Goal: Check status: Check status

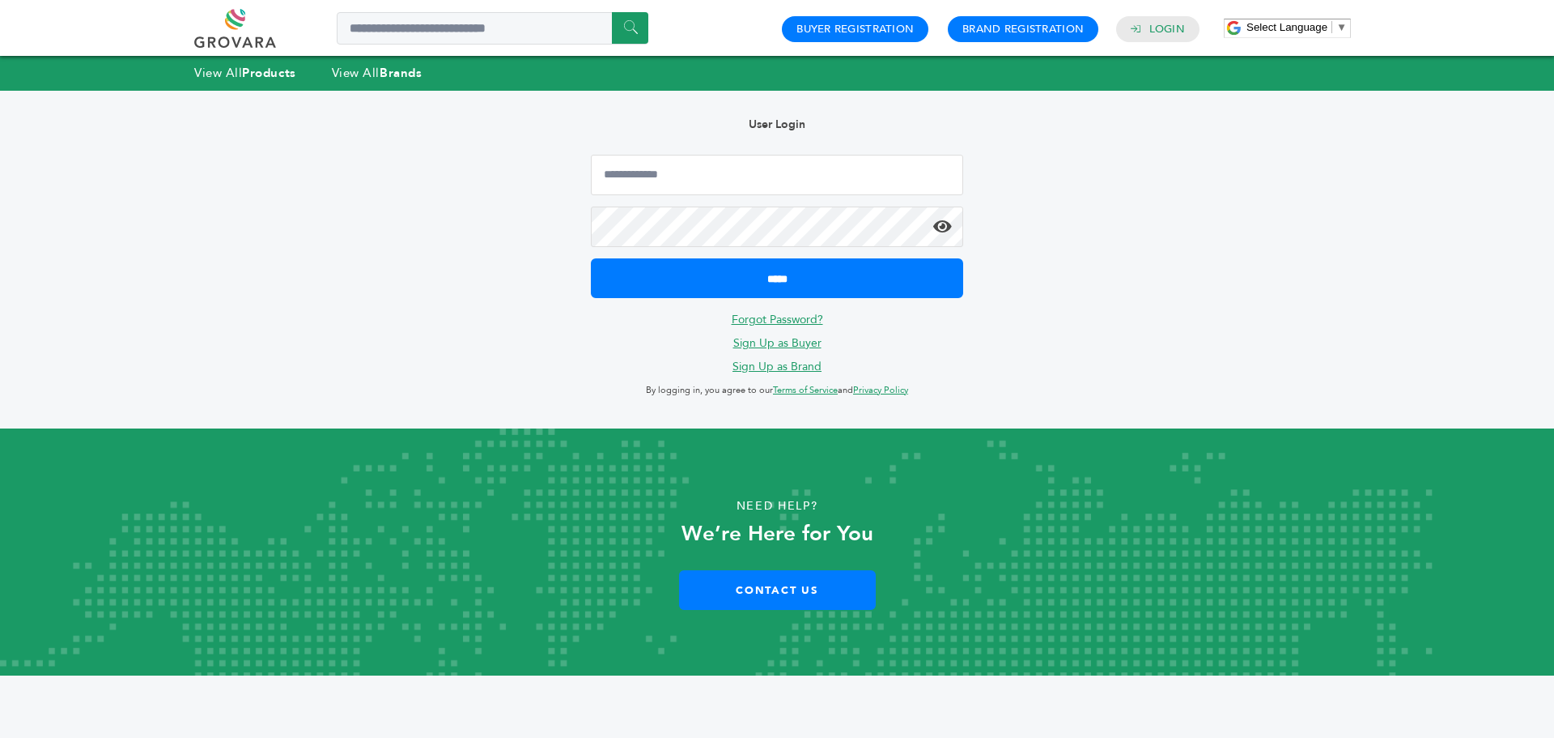
type input "**********"
click at [939, 221] on icon at bounding box center [942, 227] width 19 height 16
click at [591, 258] on input "*****" at bounding box center [777, 278] width 372 height 40
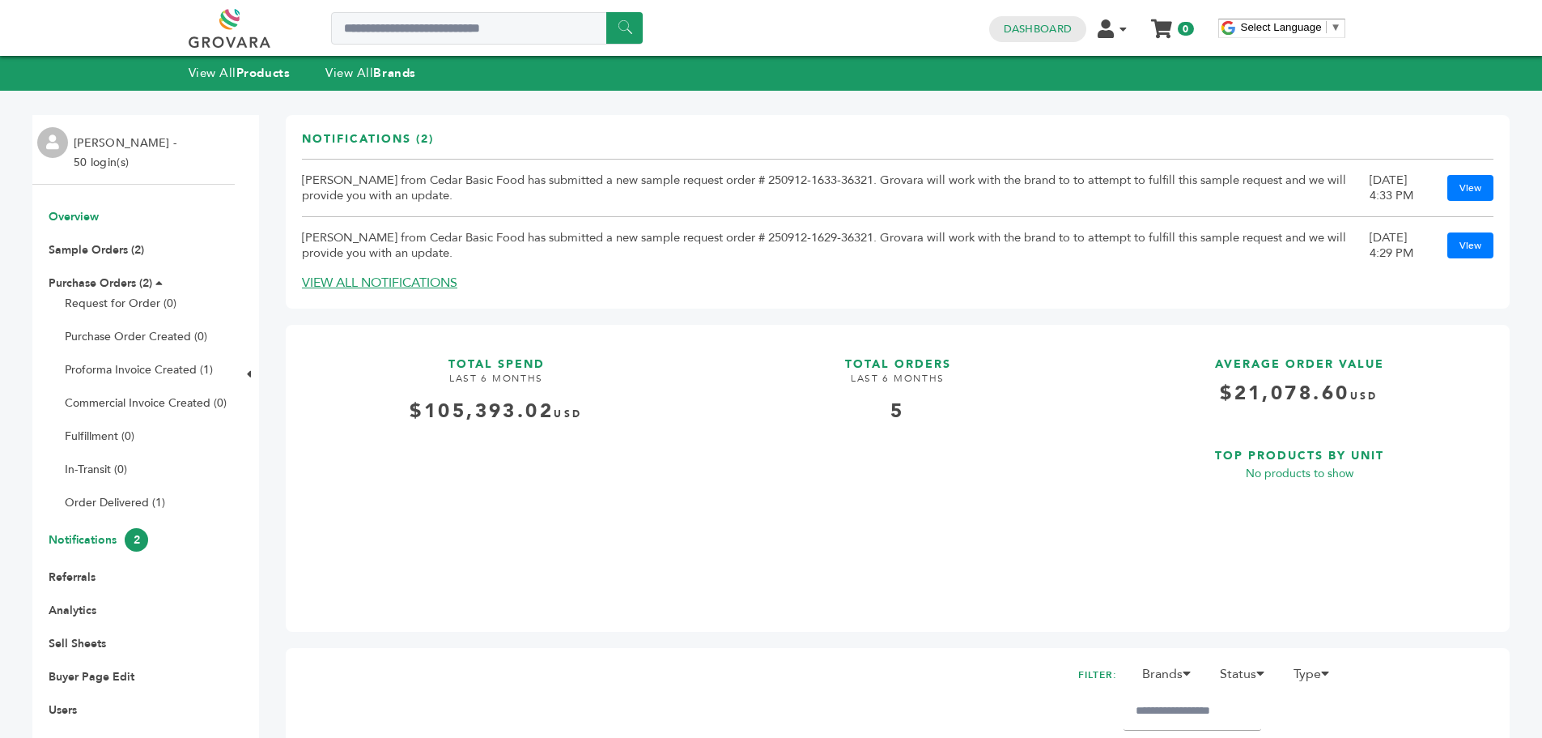
click at [111, 544] on link "Notifications 2" at bounding box center [99, 539] width 100 height 15
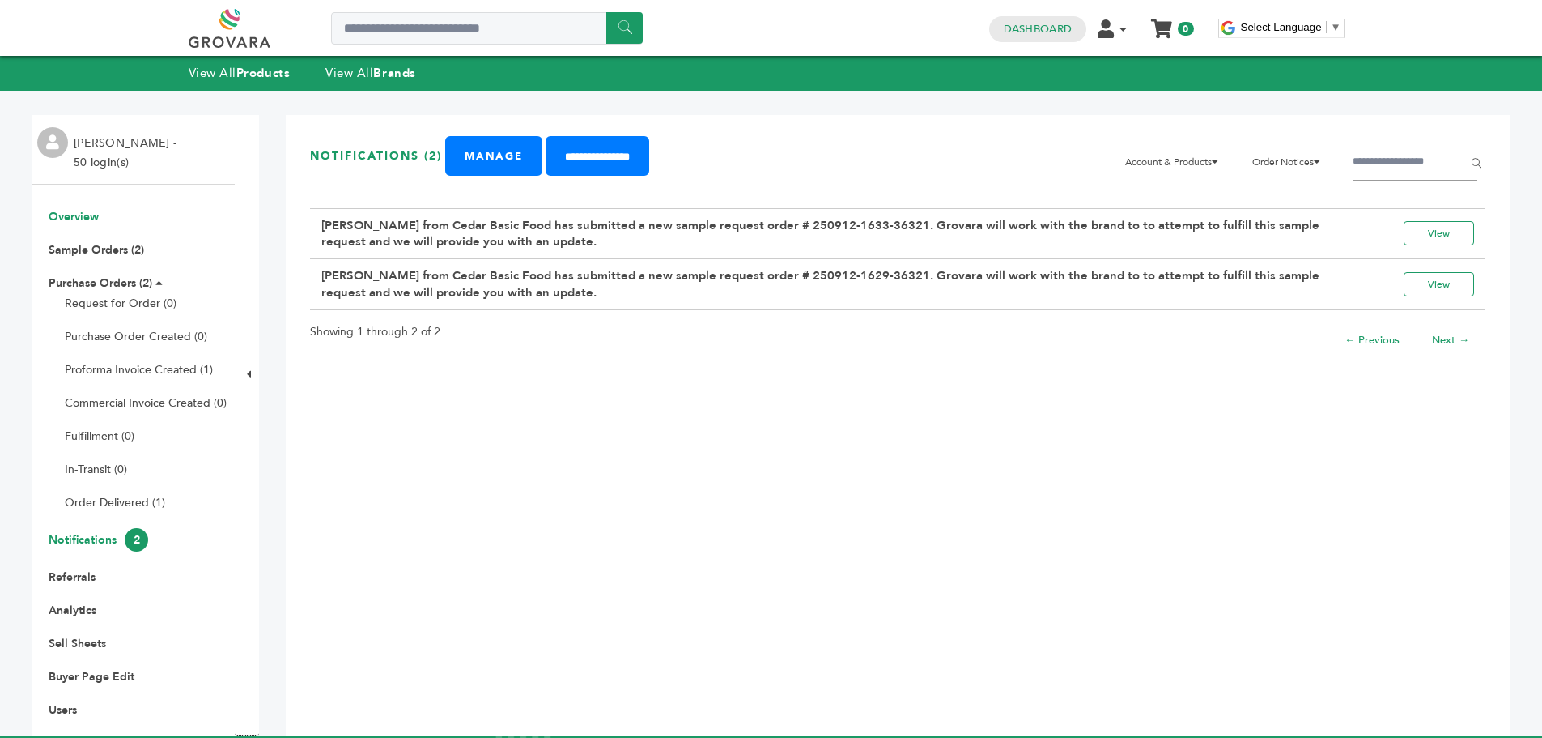
click at [80, 212] on link "Overview" at bounding box center [74, 216] width 50 height 15
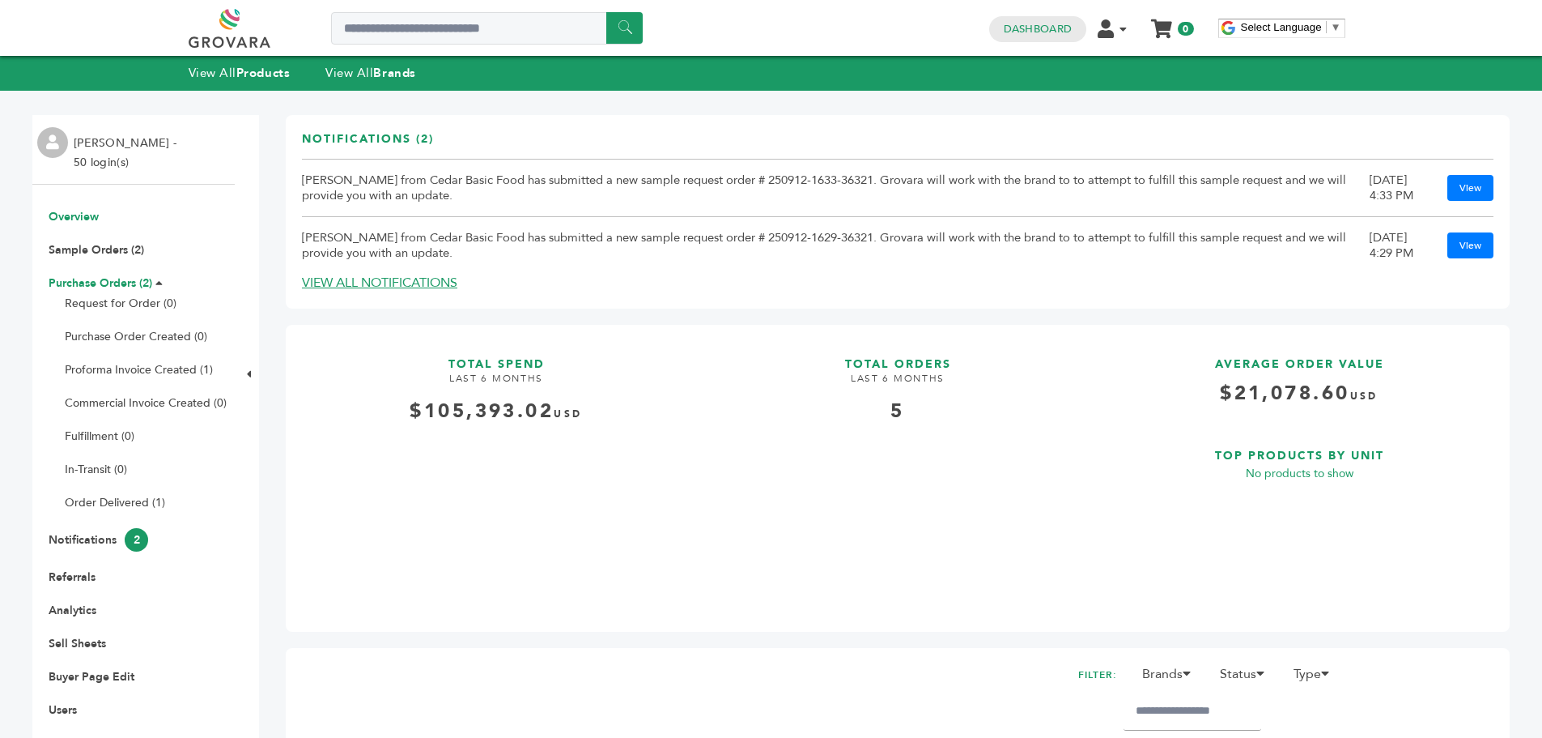
click at [107, 277] on link "Purchase Orders (2)" at bounding box center [101, 282] width 104 height 15
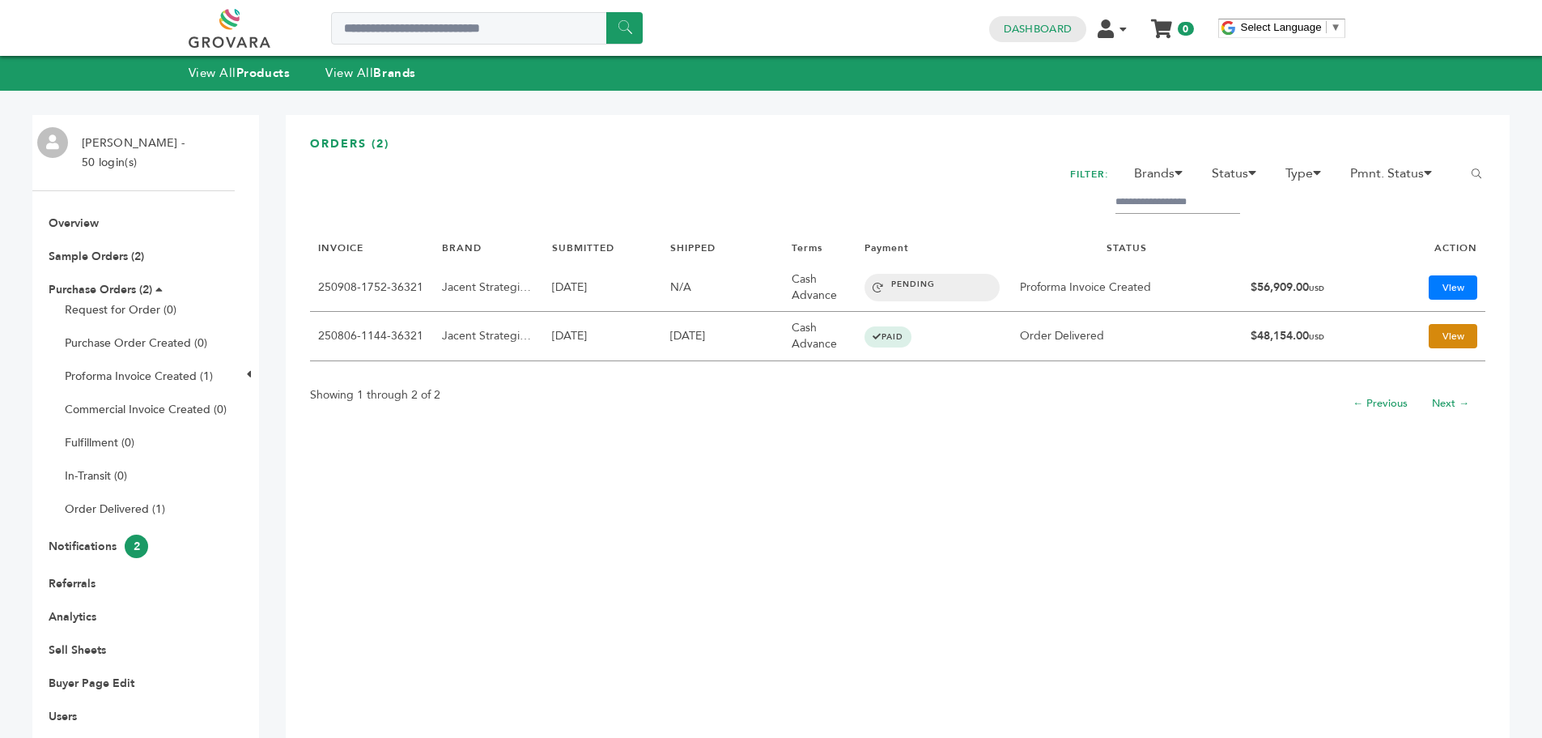
click at [1439, 345] on link "View" at bounding box center [1453, 336] width 49 height 24
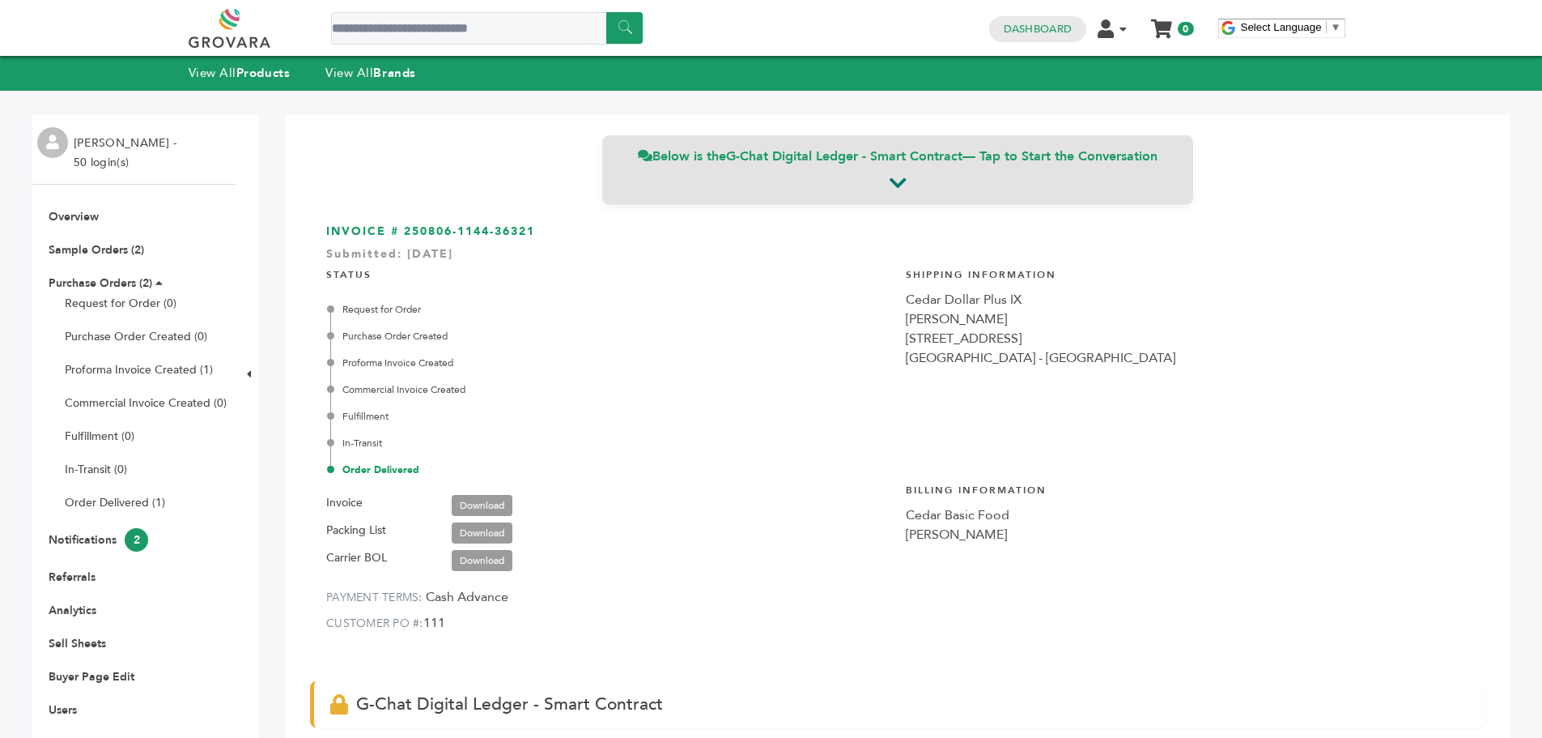
click at [891, 194] on div "Below is the G-Chat Digital Ledger - Smart Contract — Tap to Start the Conversa…" at bounding box center [898, 169] width 593 height 71
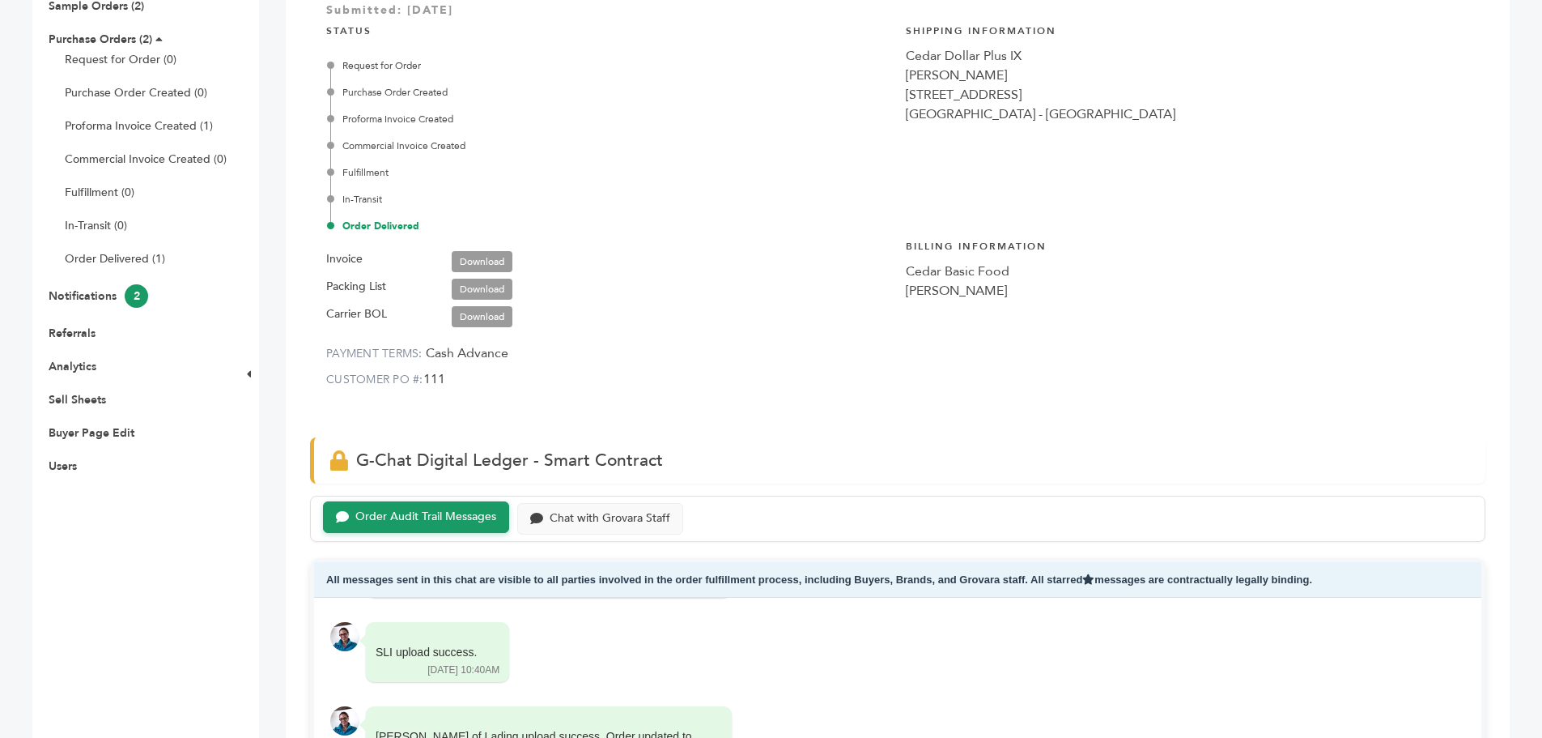
scroll to position [163, 0]
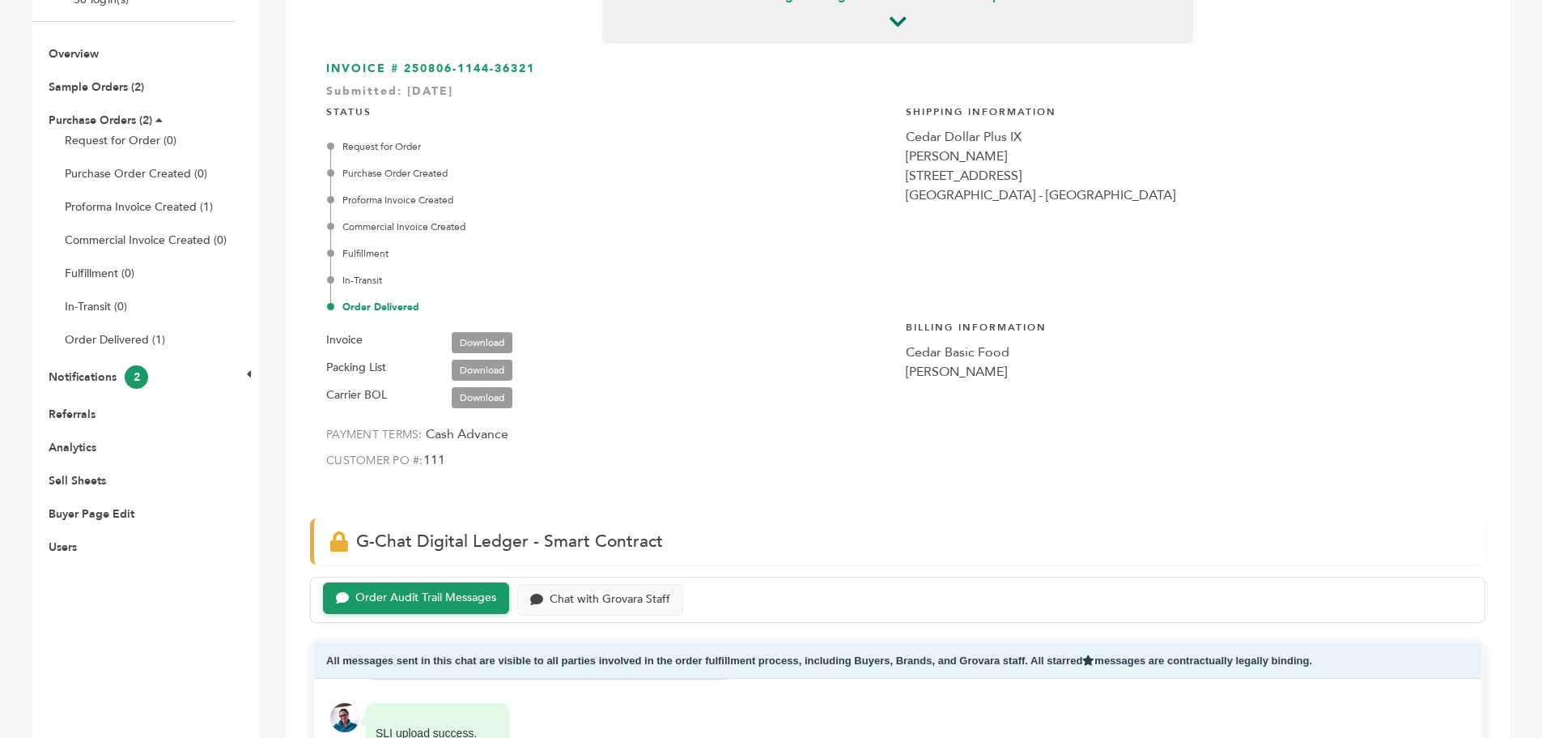
drag, startPoint x: 379, startPoint y: 366, endPoint x: 413, endPoint y: 356, distance: 35.4
click at [379, 366] on label "Packing List" at bounding box center [356, 367] width 60 height 19
click at [524, 335] on span "Invoice Download" at bounding box center [427, 340] width 202 height 28
click at [509, 337] on link "Download" at bounding box center [482, 342] width 61 height 21
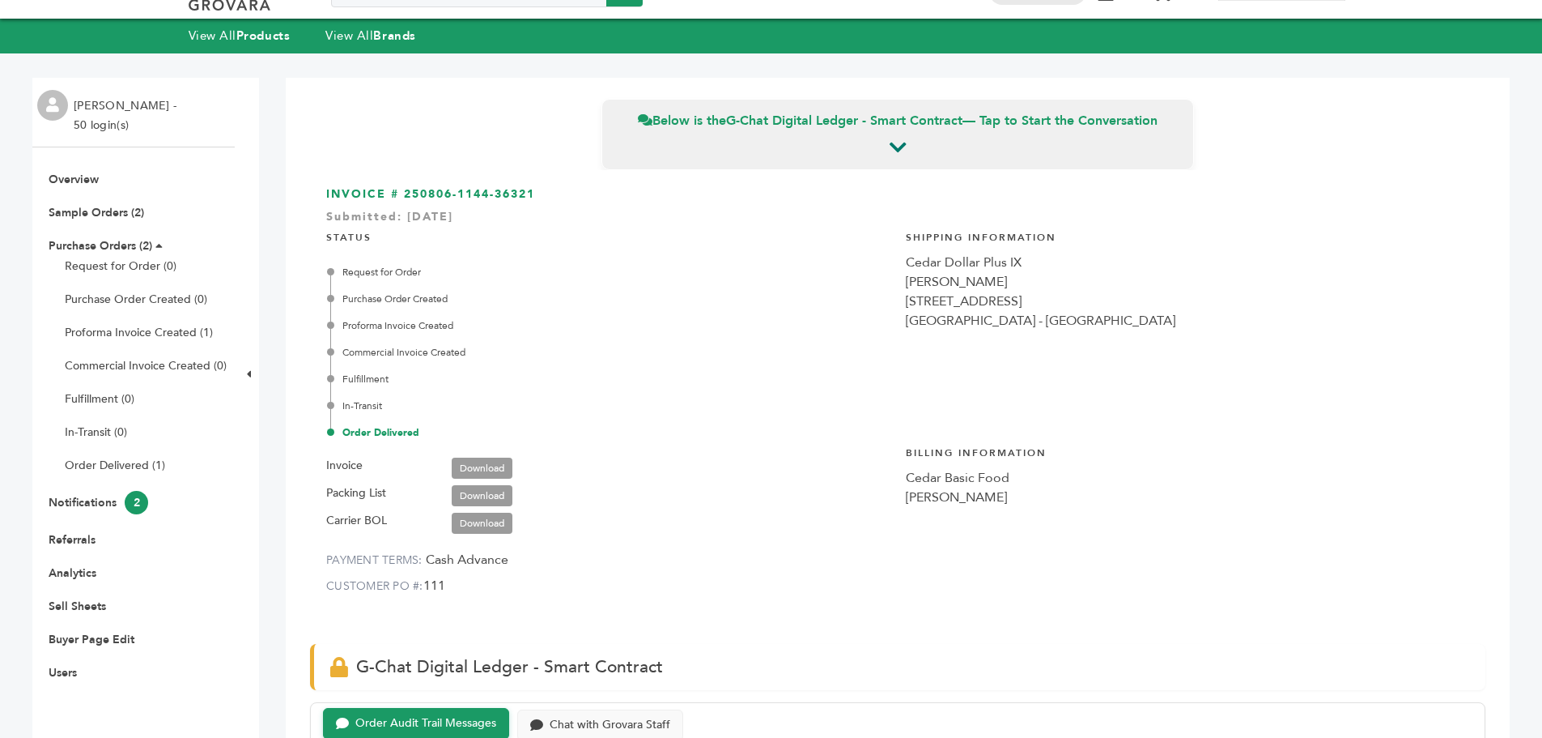
scroll to position [0, 0]
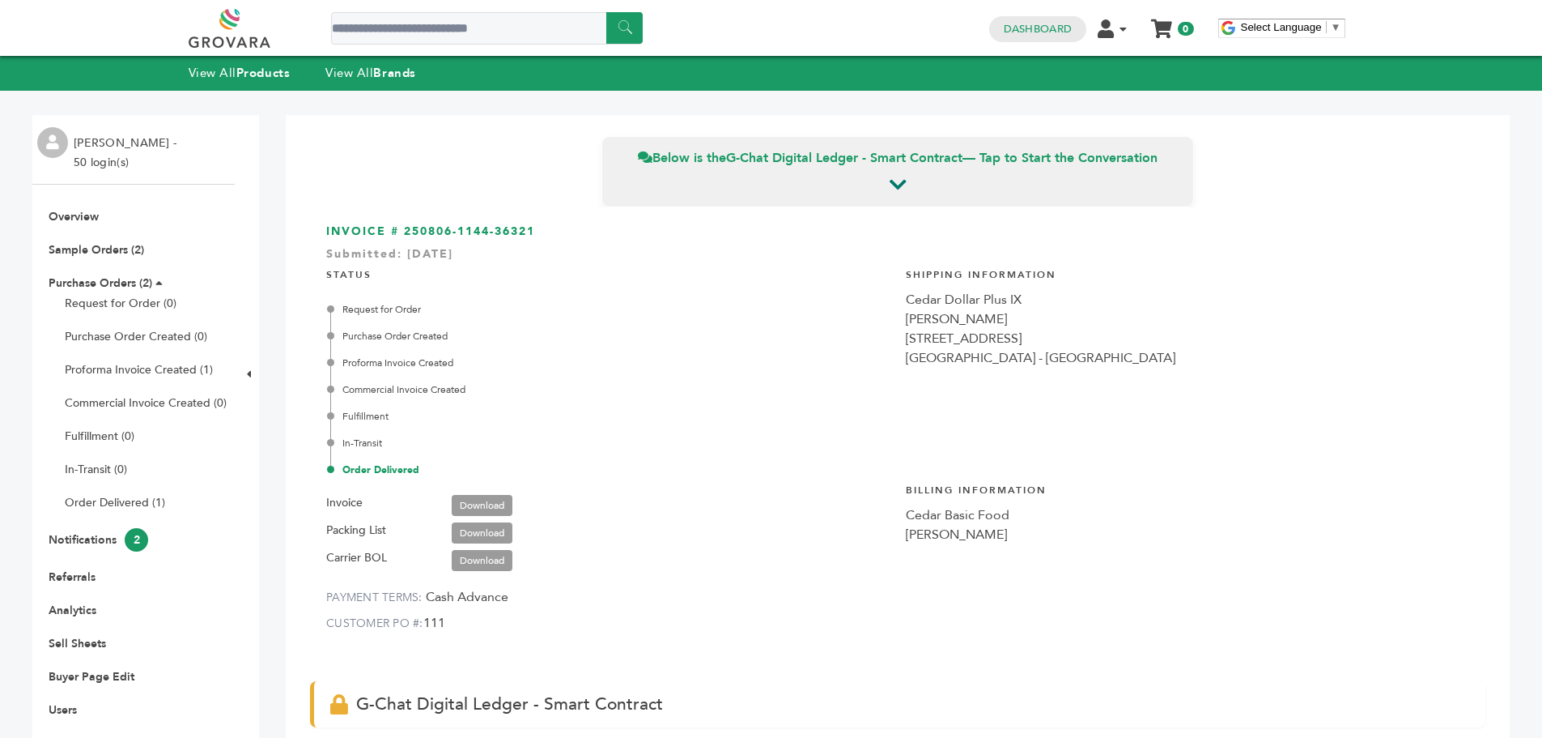
click at [110, 215] on li "Overview" at bounding box center [133, 216] width 186 height 15
click at [103, 215] on li "Overview" at bounding box center [133, 216] width 186 height 15
click at [89, 210] on link "Overview" at bounding box center [74, 216] width 50 height 15
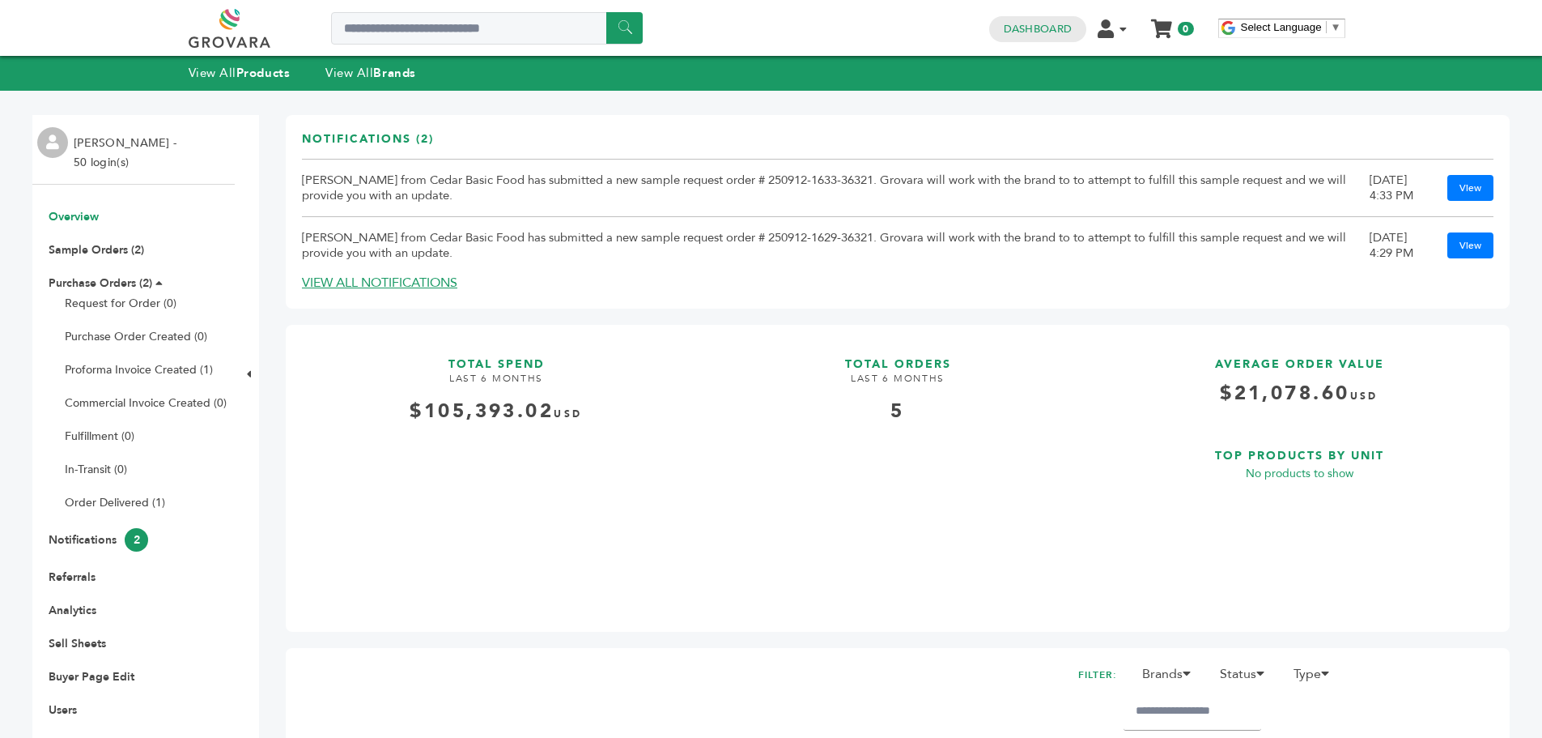
drag, startPoint x: 91, startPoint y: 227, endPoint x: 77, endPoint y: 216, distance: 18.0
click at [88, 223] on ul "Overview Sample Orders (2) Purchase Orders (2) Request for Order (0) Purchase O…" at bounding box center [133, 463] width 202 height 508
click at [77, 216] on link "Overview" at bounding box center [74, 216] width 50 height 15
click at [114, 268] on ul "Overview Sample Orders (2) Purchase Orders (2) Request for Order (0) Purchase O…" at bounding box center [133, 463] width 202 height 508
click at [125, 279] on link "Purchase Orders (2)" at bounding box center [101, 282] width 104 height 15
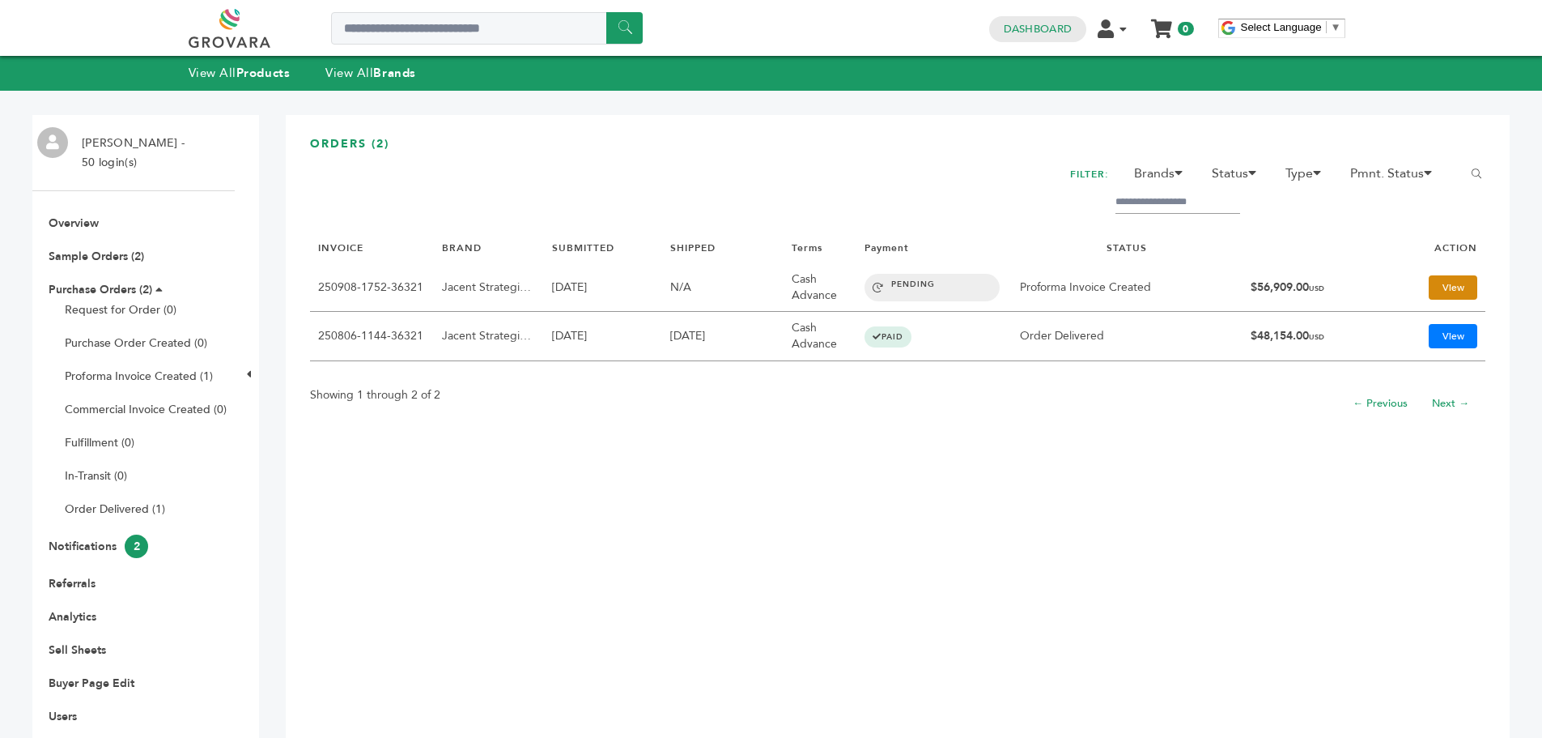
click at [1434, 286] on link "View" at bounding box center [1453, 287] width 49 height 24
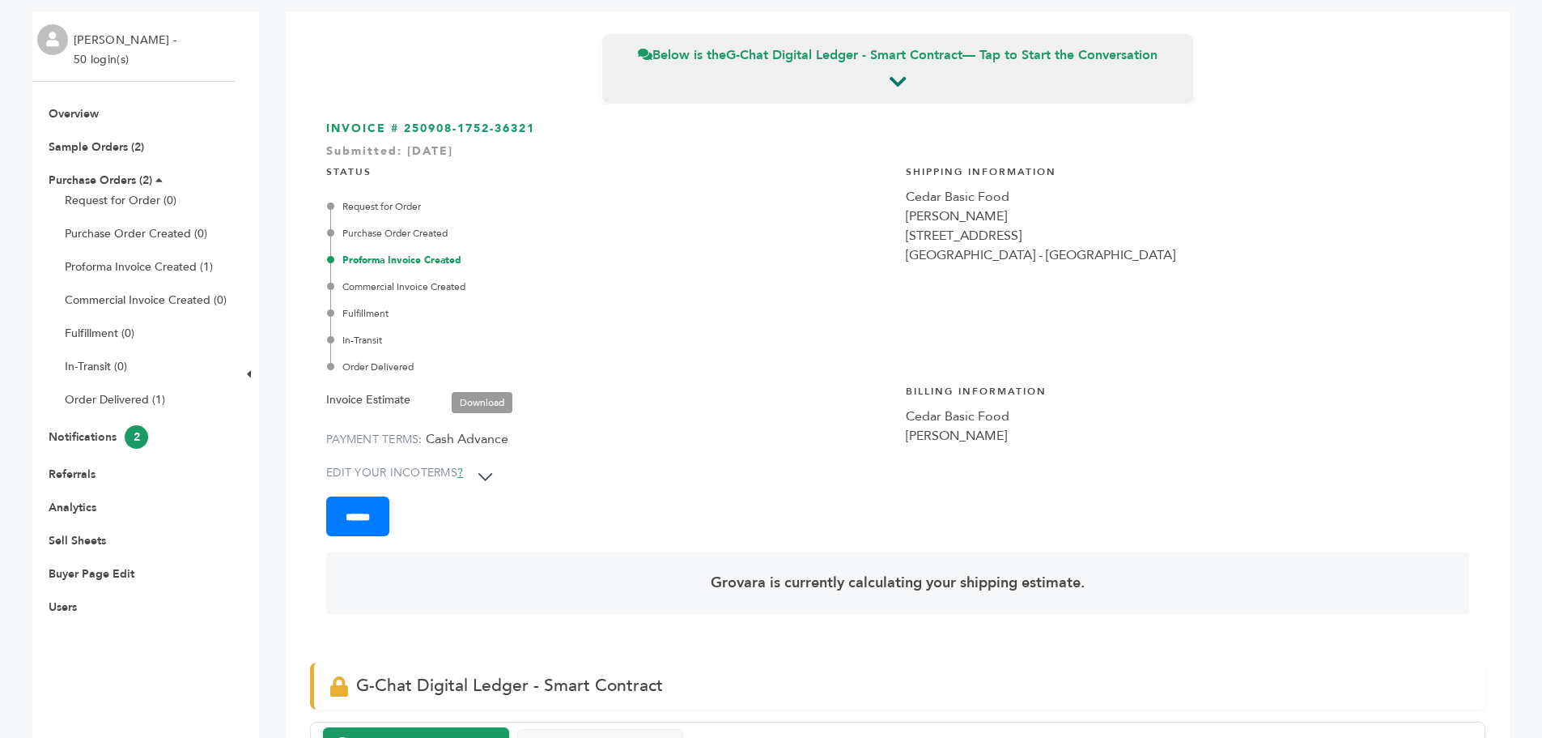
scroll to position [162, 0]
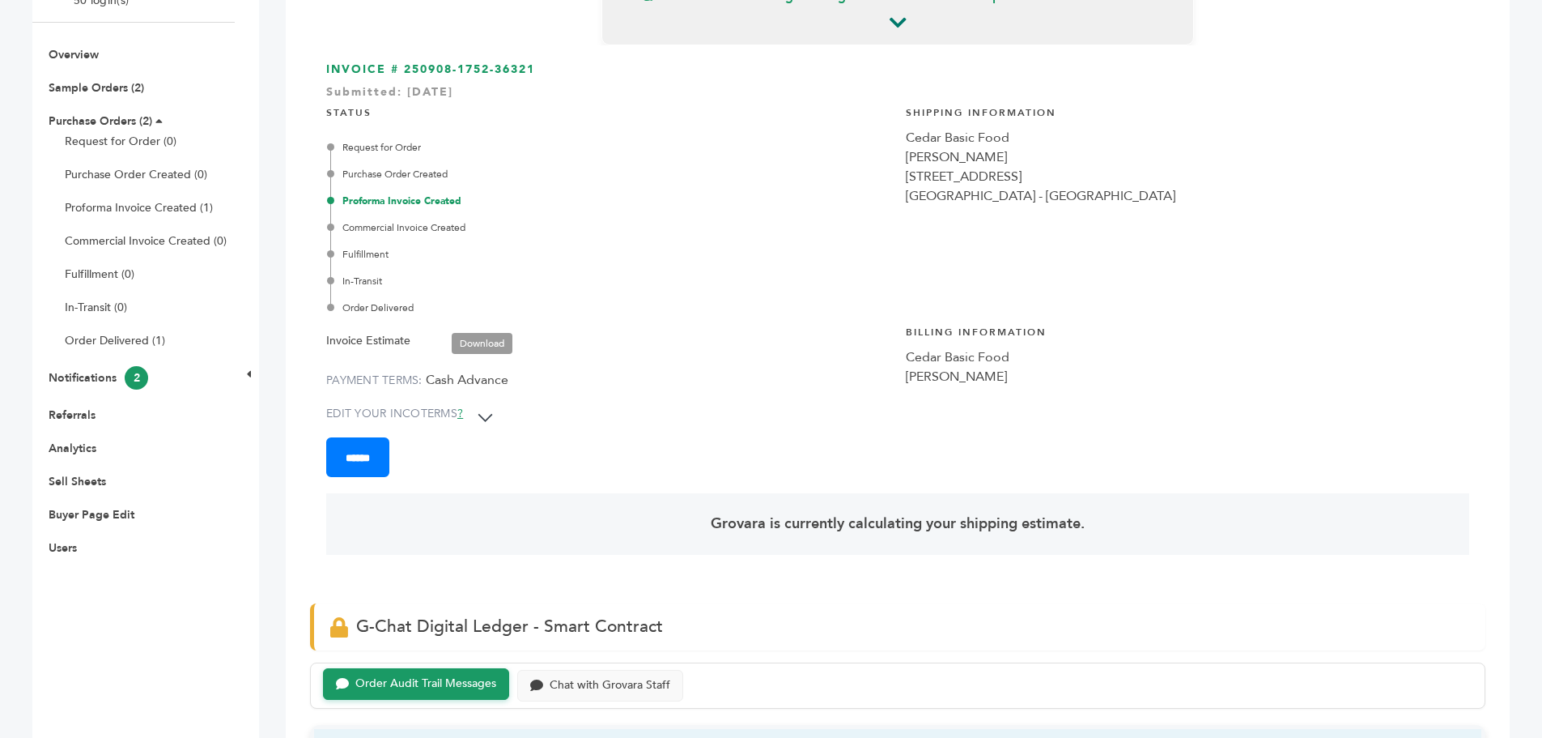
click at [500, 424] on select "**********" at bounding box center [486, 417] width 31 height 40
click at [499, 423] on select "**********" at bounding box center [486, 417] width 31 height 40
click at [858, 356] on div "STATUS Request for Order Purchase Order Created Proforma Invoice Created Commer…" at bounding box center [607, 285] width 563 height 383
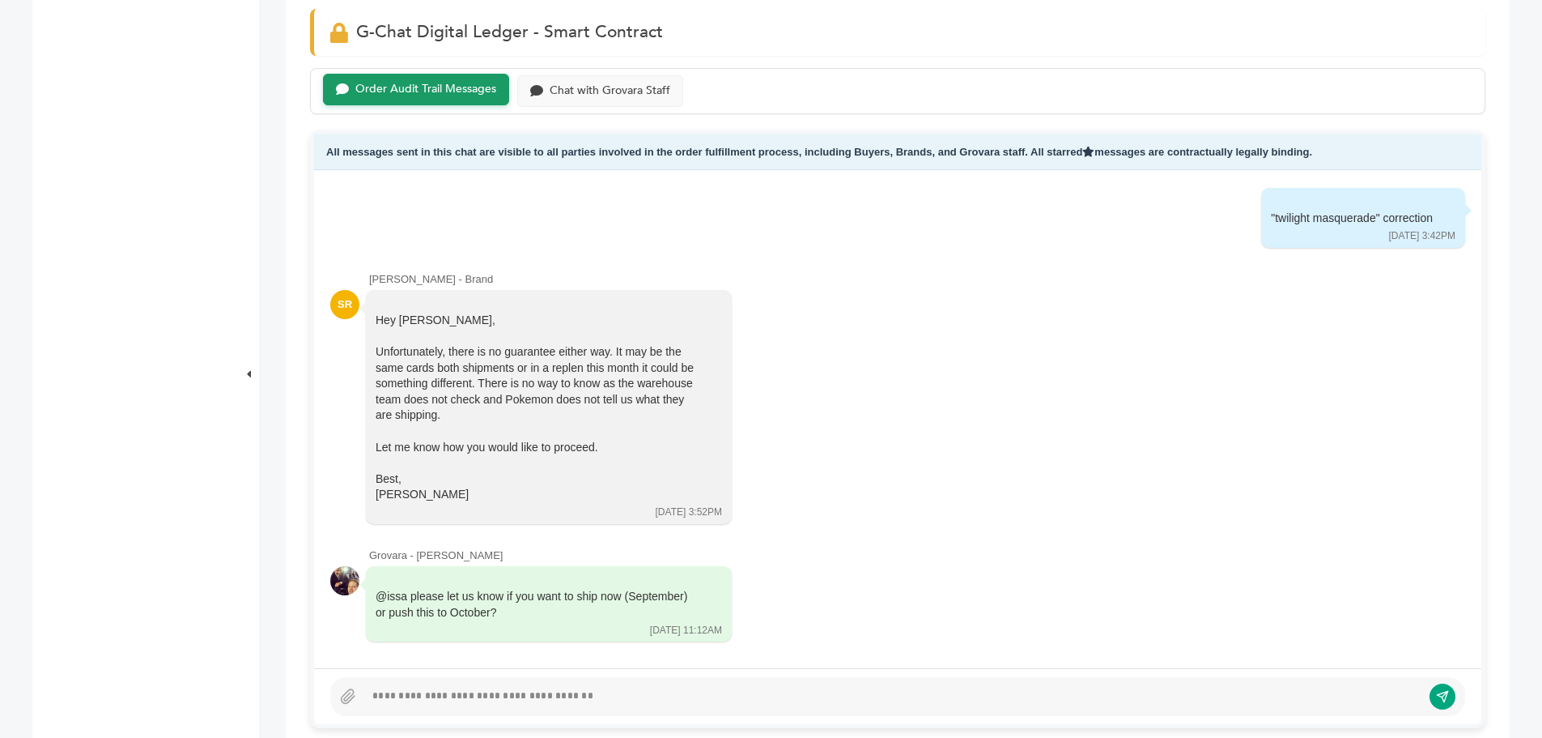
scroll to position [810, 0]
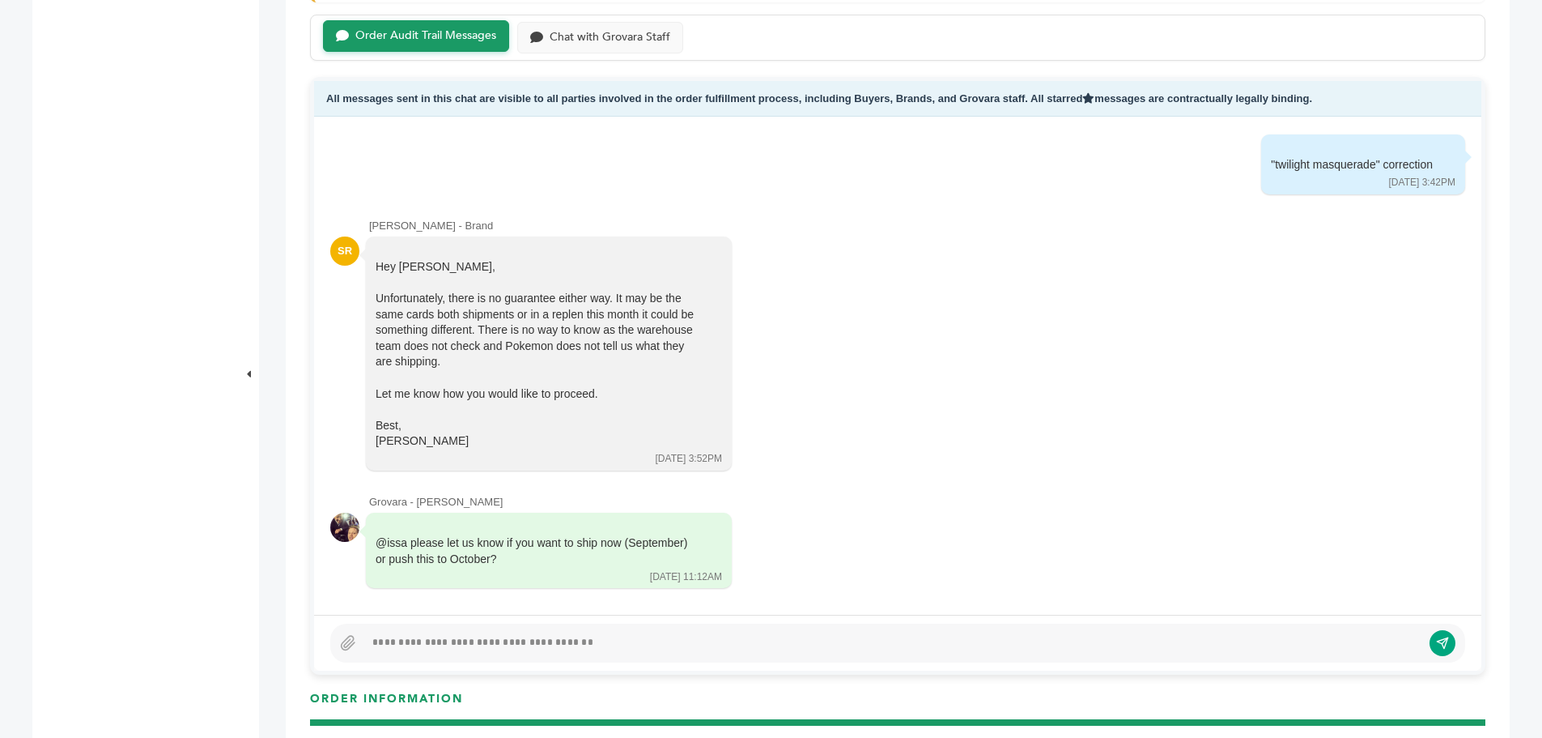
click at [349, 528] on div at bounding box center [344, 526] width 29 height 29
click at [346, 527] on div at bounding box center [344, 526] width 29 height 29
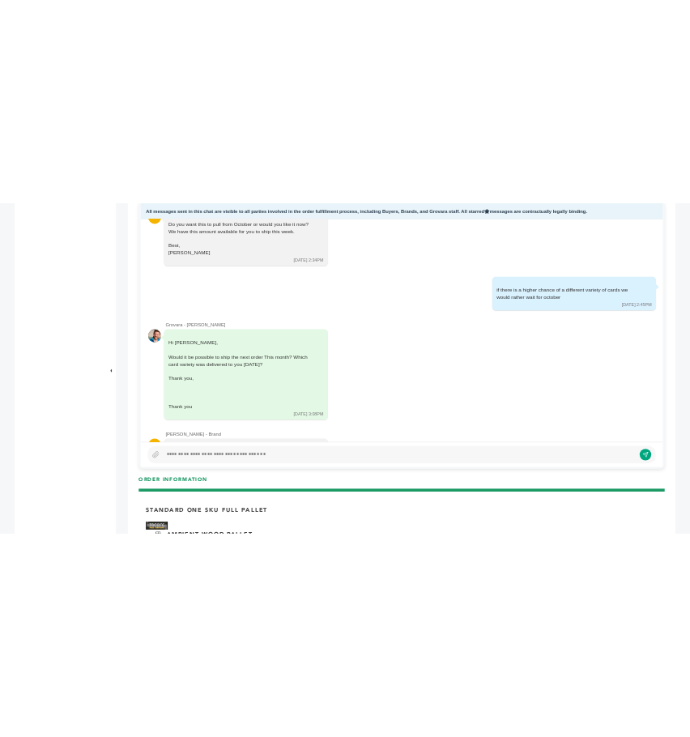
scroll to position [235, 0]
